Goal: Check status: Check status

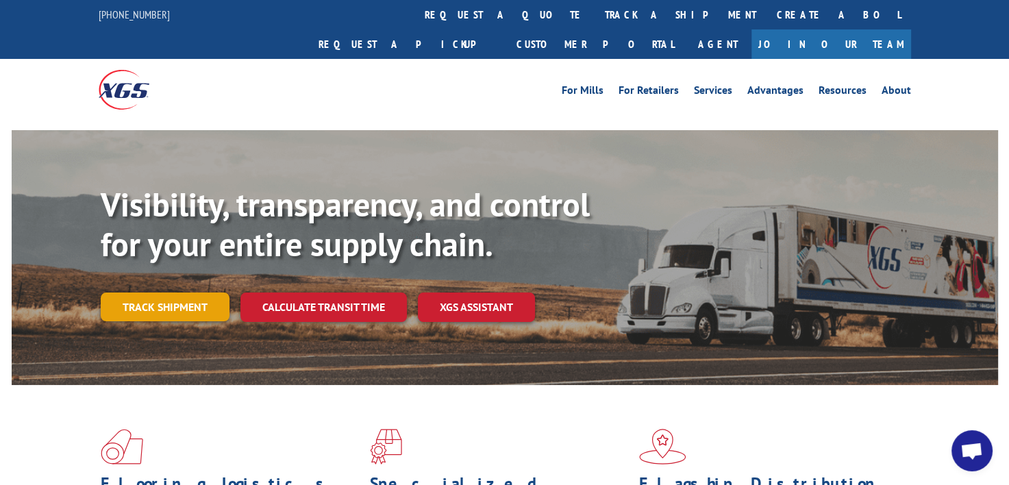
click at [136, 292] on link "Track shipment" at bounding box center [165, 306] width 129 height 29
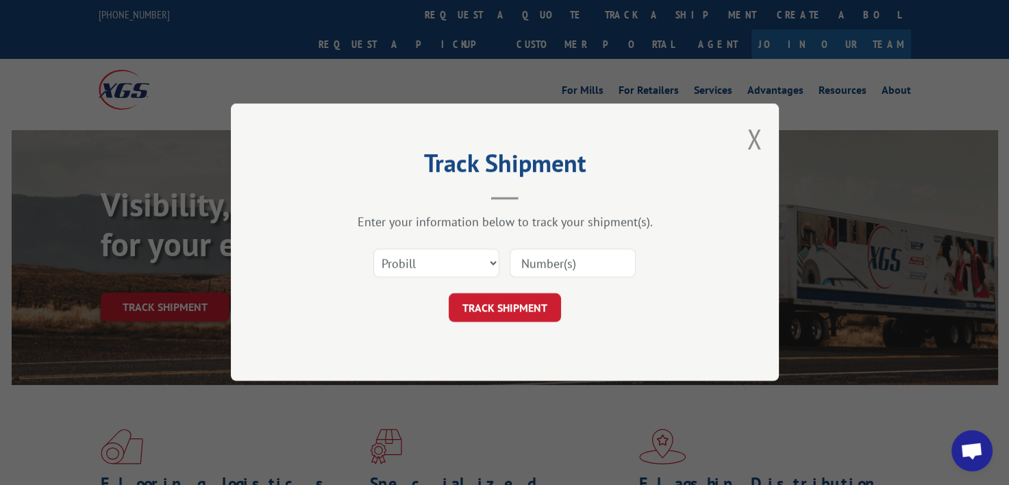
click at [539, 263] on input at bounding box center [573, 263] width 126 height 29
click at [539, 269] on input at bounding box center [573, 263] width 126 height 29
type input "17402409"
click at [498, 303] on button "TRACK SHIPMENT" at bounding box center [505, 308] width 112 height 29
